Goal: Task Accomplishment & Management: Complete application form

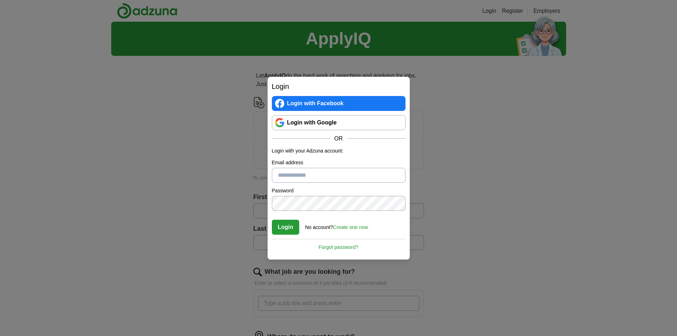
type input "**********"
click at [289, 229] on button "Login" at bounding box center [286, 227] width 28 height 15
click at [334, 128] on link "Login with Google" at bounding box center [339, 122] width 134 height 15
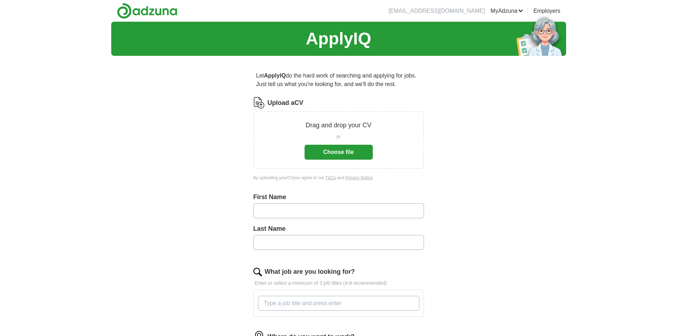
click at [352, 150] on button "Choose file" at bounding box center [339, 152] width 68 height 15
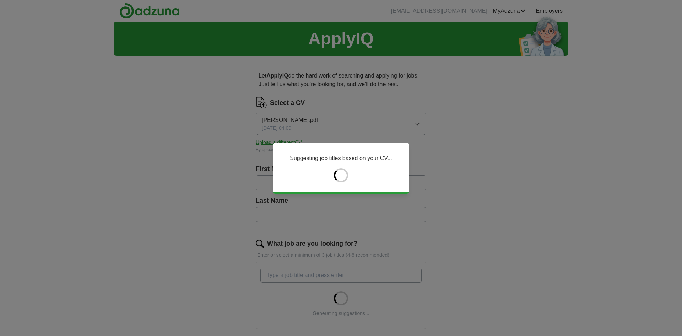
type input "****"
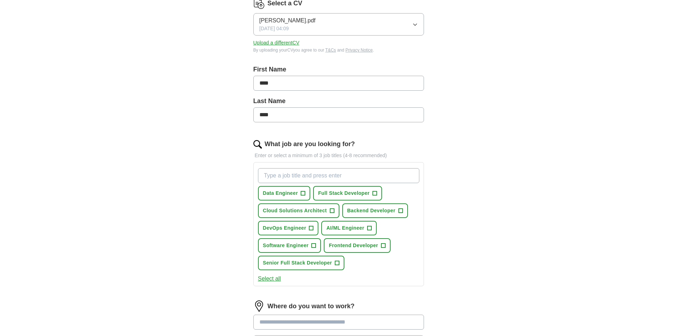
scroll to position [107, 0]
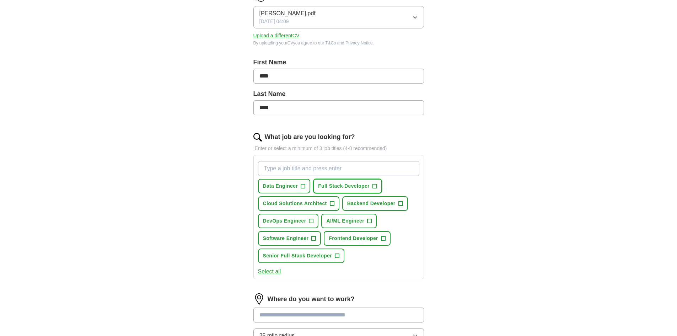
click at [375, 187] on span "+" at bounding box center [374, 186] width 4 height 6
click at [303, 185] on span "+" at bounding box center [303, 186] width 4 height 6
click at [399, 202] on span "+" at bounding box center [400, 204] width 4 height 6
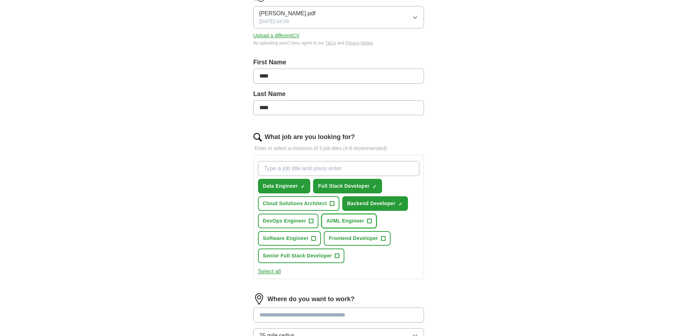
click at [353, 220] on span "AI/ML Engineer" at bounding box center [345, 220] width 38 height 7
click at [298, 240] on span "Software Engineer" at bounding box center [286, 238] width 46 height 7
click at [366, 237] on span "Frontend Developer" at bounding box center [353, 238] width 49 height 7
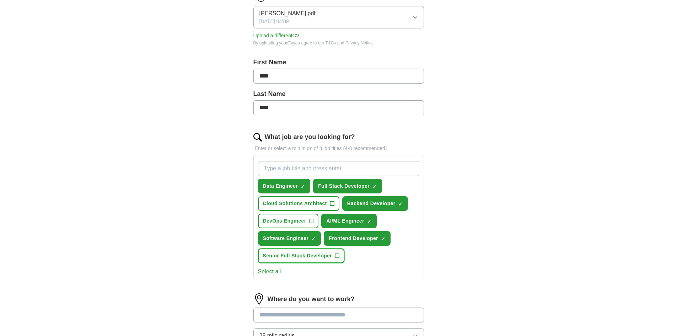
click at [327, 254] on span "Senior Full Stack Developer" at bounding box center [297, 255] width 69 height 7
click at [315, 203] on span "Cloud Solutions Architect" at bounding box center [295, 203] width 64 height 7
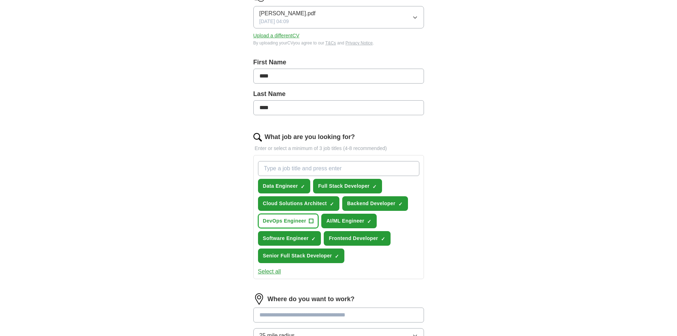
click at [308, 216] on button "DevOps Engineer +" at bounding box center [288, 221] width 61 height 15
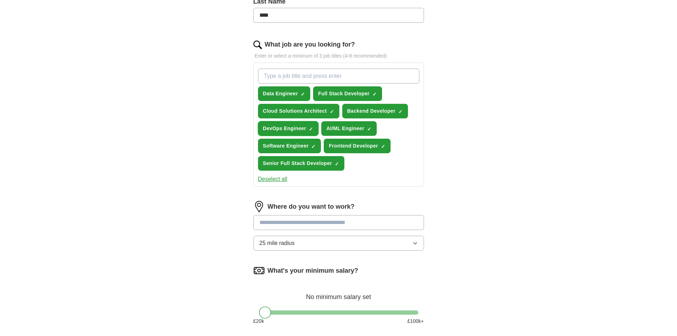
scroll to position [213, 0]
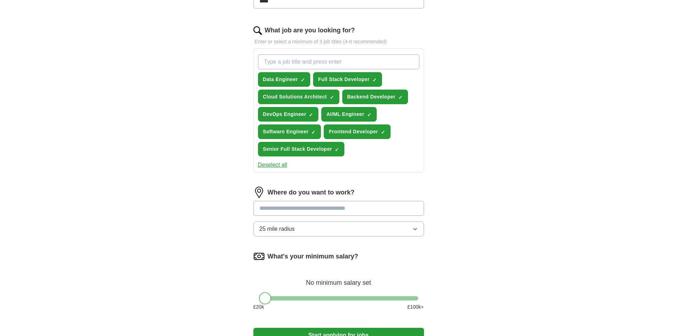
click at [312, 210] on input at bounding box center [338, 208] width 171 height 15
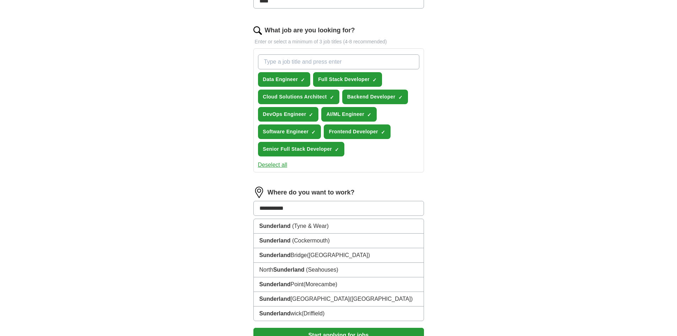
type input "**********"
click at [439, 199] on div "**********" at bounding box center [338, 105] width 227 height 514
click at [383, 207] on input "**********" at bounding box center [338, 208] width 171 height 15
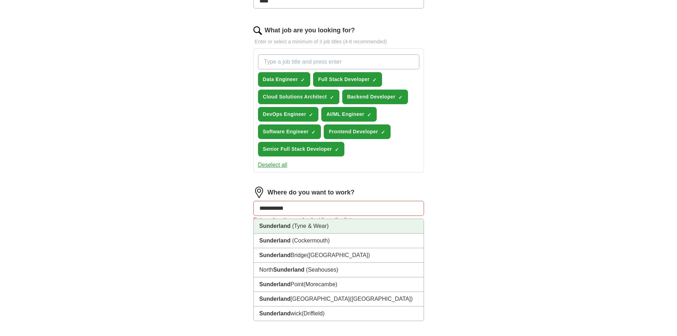
click at [329, 232] on li "Sunderland ([GEOGRAPHIC_DATA])" at bounding box center [339, 226] width 170 height 15
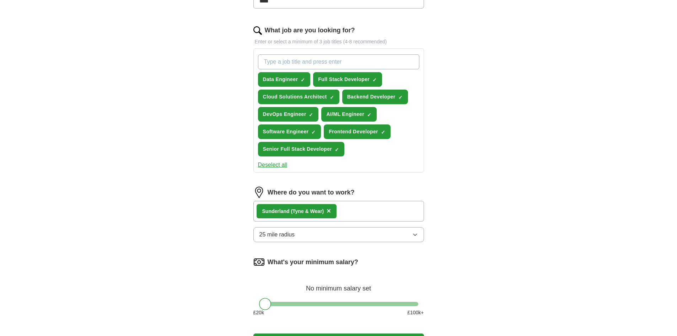
click at [376, 235] on button "25 mile radius" at bounding box center [338, 234] width 171 height 15
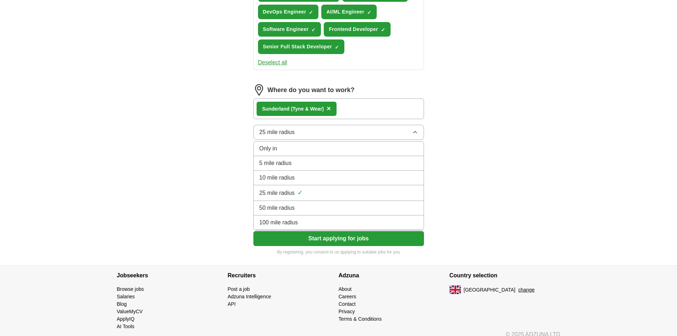
scroll to position [320, 0]
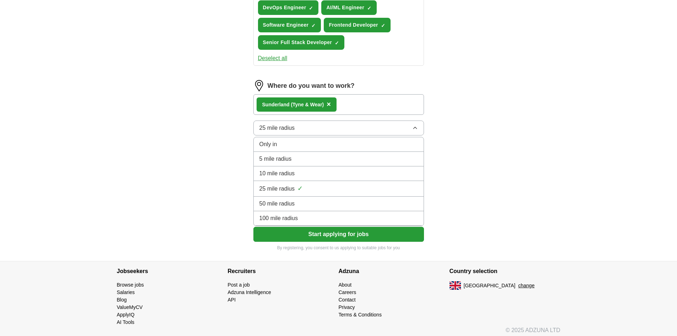
click at [332, 219] on div "100 mile radius" at bounding box center [338, 218] width 159 height 9
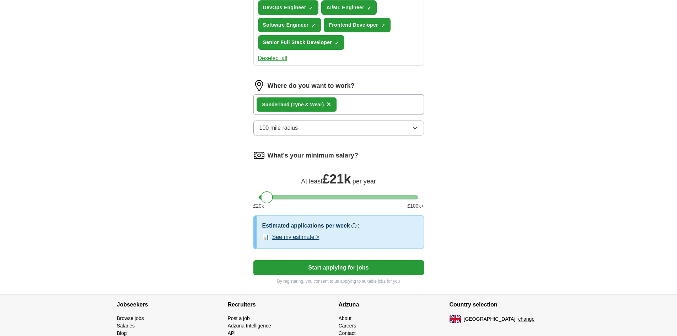
click at [270, 195] on div at bounding box center [267, 197] width 12 height 12
drag, startPoint x: 267, startPoint y: 193, endPoint x: 321, endPoint y: 194, distance: 54.0
click at [321, 194] on div at bounding box center [320, 197] width 12 height 12
click at [317, 264] on button "Start applying for jobs" at bounding box center [338, 267] width 171 height 15
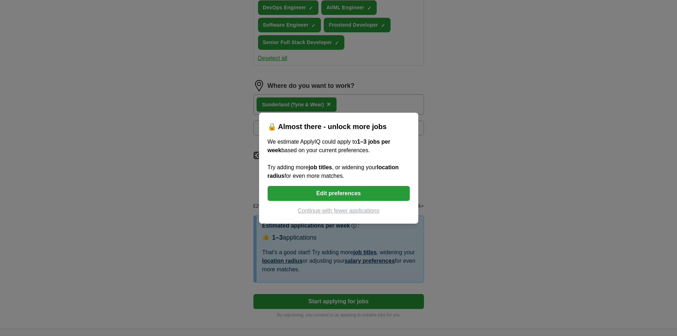
click at [340, 198] on button "Edit preferences" at bounding box center [339, 193] width 142 height 15
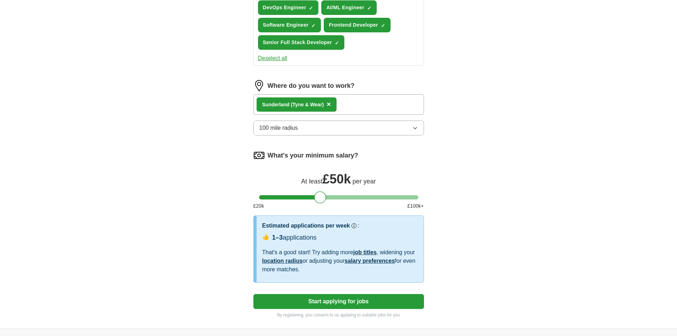
click at [353, 302] on button "Start applying for jobs" at bounding box center [338, 301] width 171 height 15
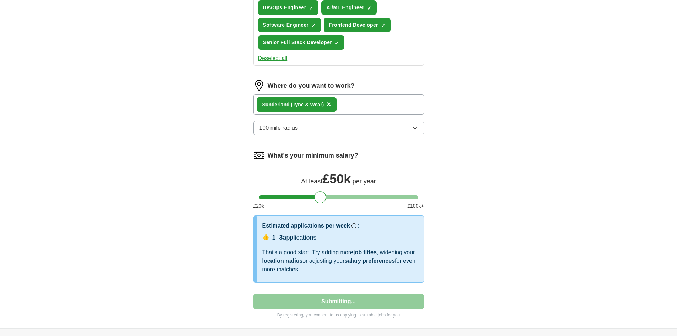
select select "**"
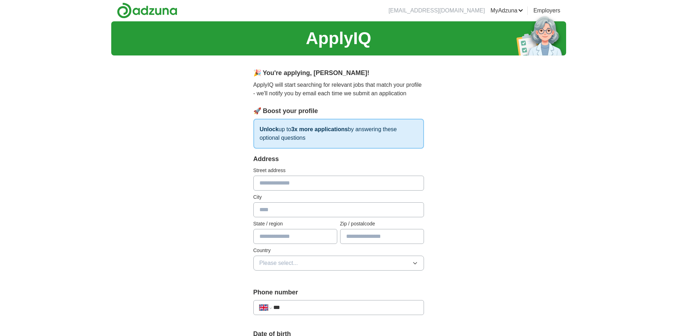
scroll to position [0, 0]
click at [326, 180] on input "text" at bounding box center [338, 183] width 171 height 15
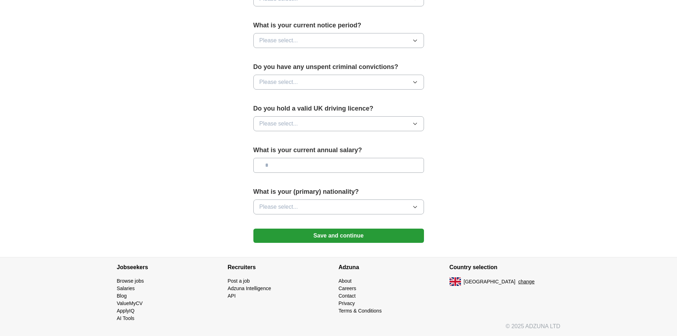
scroll to position [403, 0]
click at [334, 237] on button "Save and continue" at bounding box center [338, 235] width 171 height 14
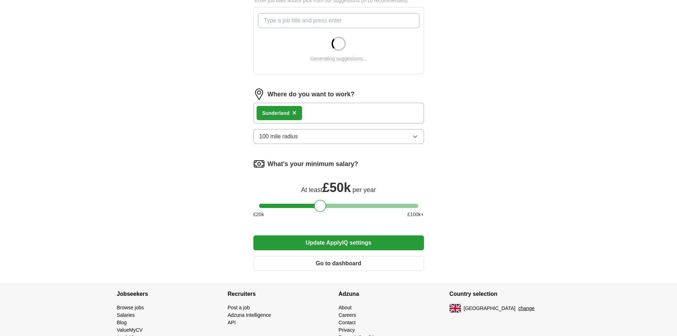
scroll to position [281, 0]
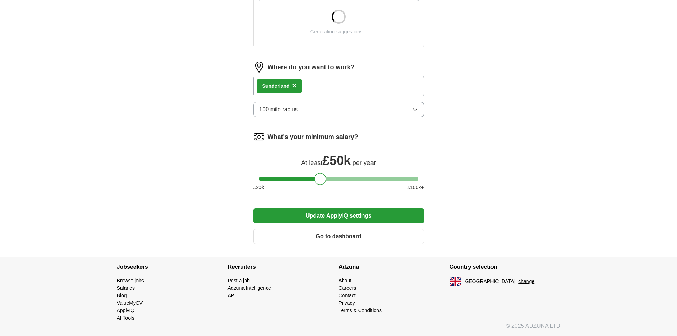
click at [348, 217] on button "Update ApplyIQ settings" at bounding box center [338, 215] width 171 height 15
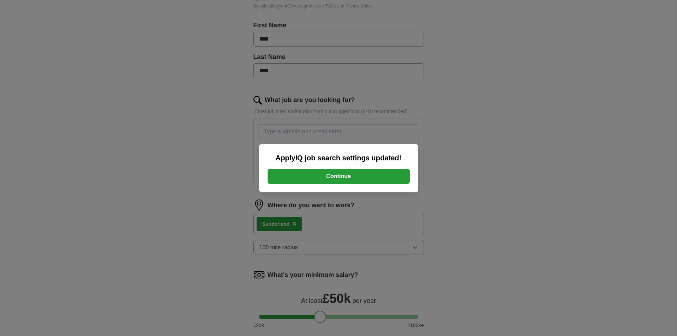
scroll to position [139, 0]
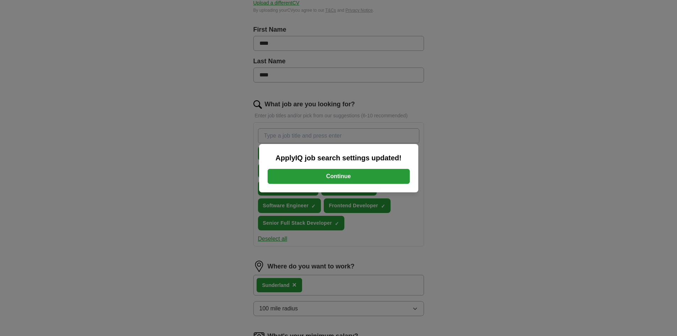
click at [350, 172] on button "Continue" at bounding box center [339, 176] width 142 height 15
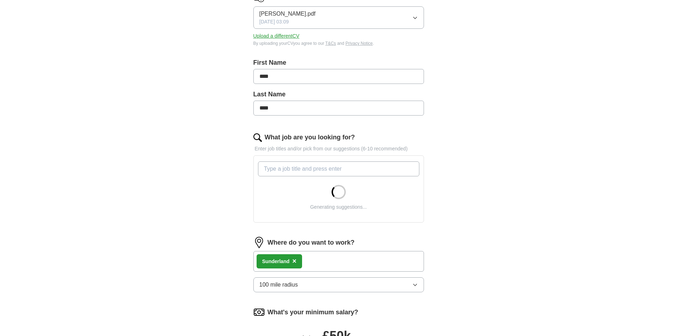
scroll to position [107, 0]
click at [355, 167] on input "What job are you looking for?" at bounding box center [338, 168] width 161 height 15
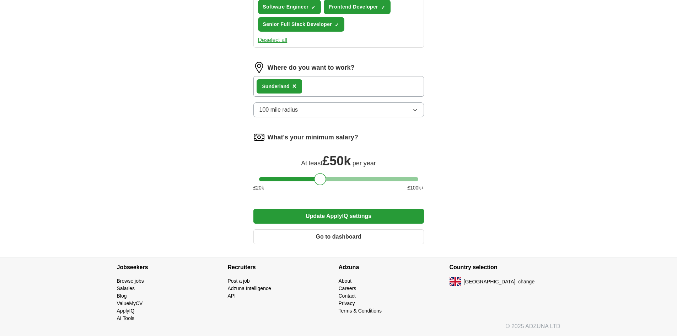
scroll to position [338, 0]
click at [359, 216] on button "Update ApplyIQ settings" at bounding box center [338, 215] width 171 height 15
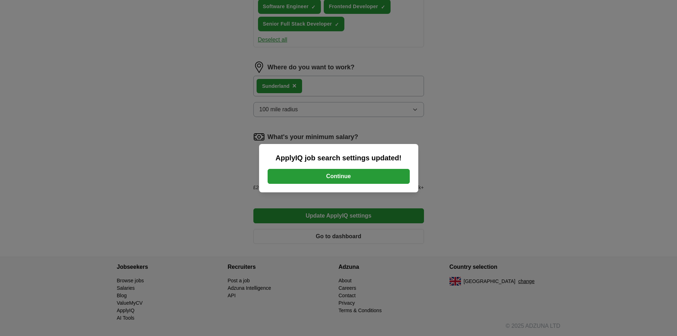
click at [366, 181] on button "Continue" at bounding box center [339, 176] width 142 height 15
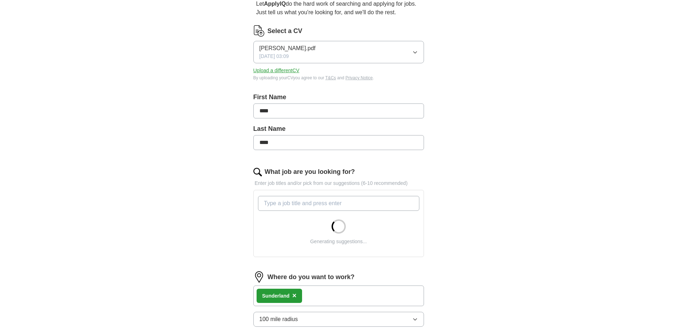
scroll to position [178, 0]
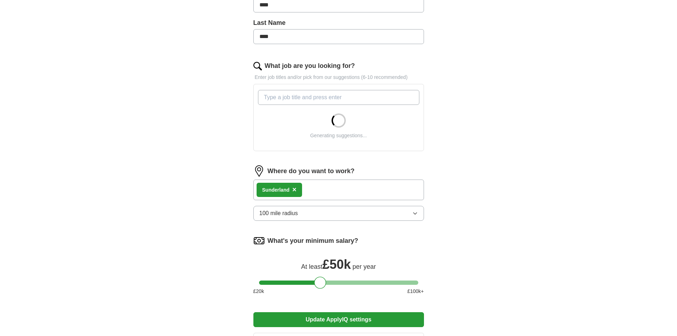
click at [385, 211] on button "100 mile radius" at bounding box center [338, 213] width 171 height 15
click at [474, 192] on div "ApplyIQ Let ApplyIQ do the hard work of searching and applying for jobs. Just t…" at bounding box center [338, 102] width 455 height 516
click at [382, 189] on div "Sunderland ×" at bounding box center [338, 189] width 171 height 21
click at [333, 190] on div "Sunderland ×" at bounding box center [338, 189] width 171 height 21
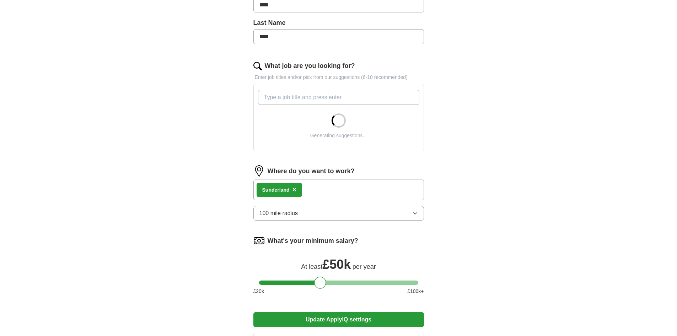
click at [292, 189] on button "×" at bounding box center [294, 189] width 4 height 11
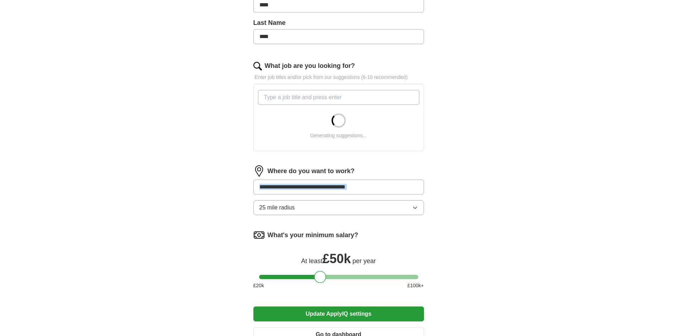
click at [329, 186] on input at bounding box center [338, 186] width 171 height 15
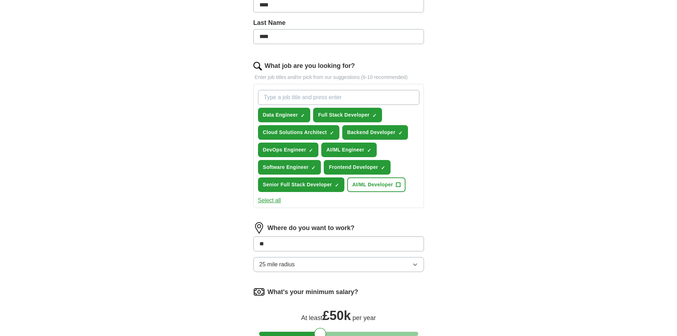
type input "*"
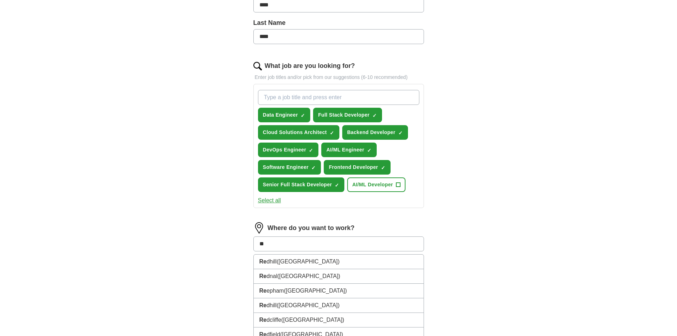
type input "*"
type input "**********"
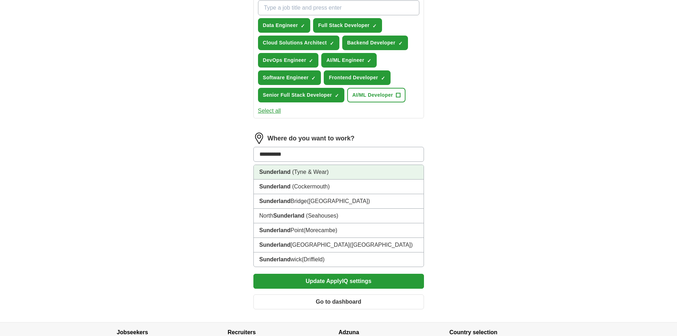
scroll to position [284, 0]
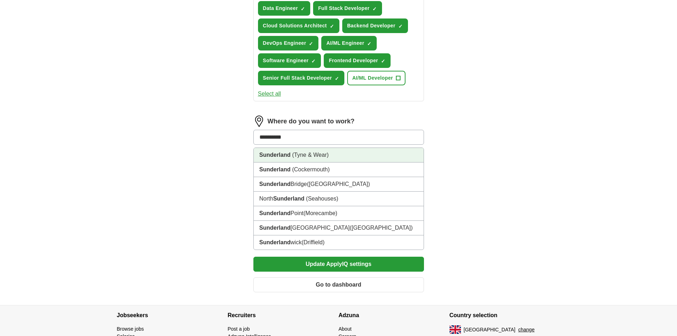
click at [326, 159] on li "Sunderland ([GEOGRAPHIC_DATA])" at bounding box center [339, 155] width 170 height 15
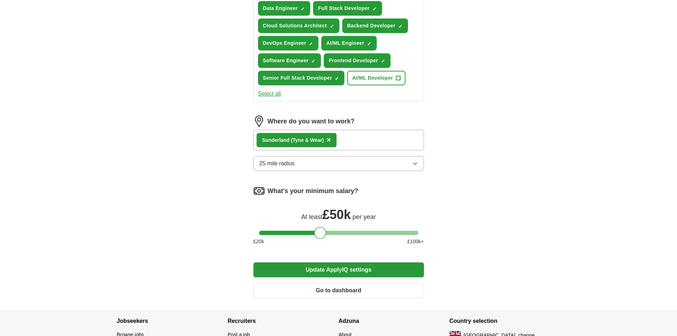
scroll to position [338, 0]
